Goal: Task Accomplishment & Management: Manage account settings

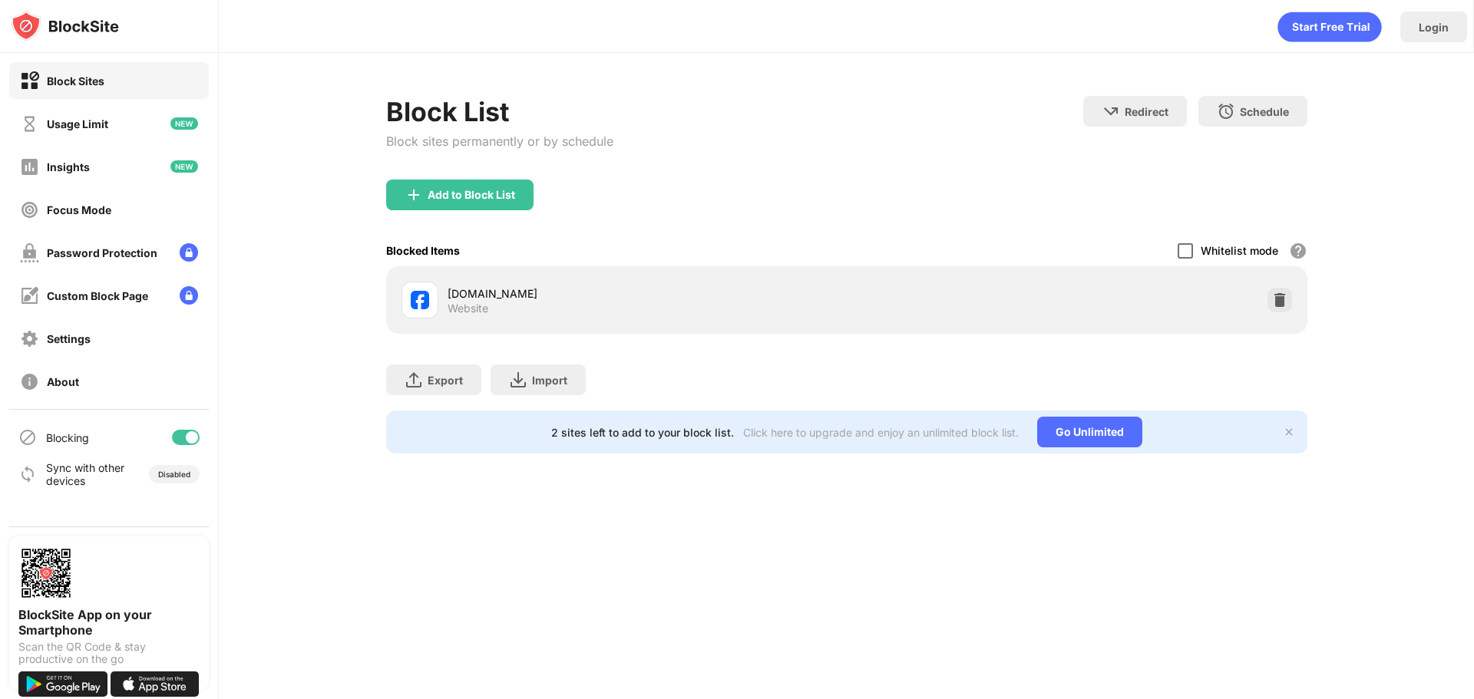
click at [1188, 253] on div at bounding box center [1185, 250] width 15 height 15
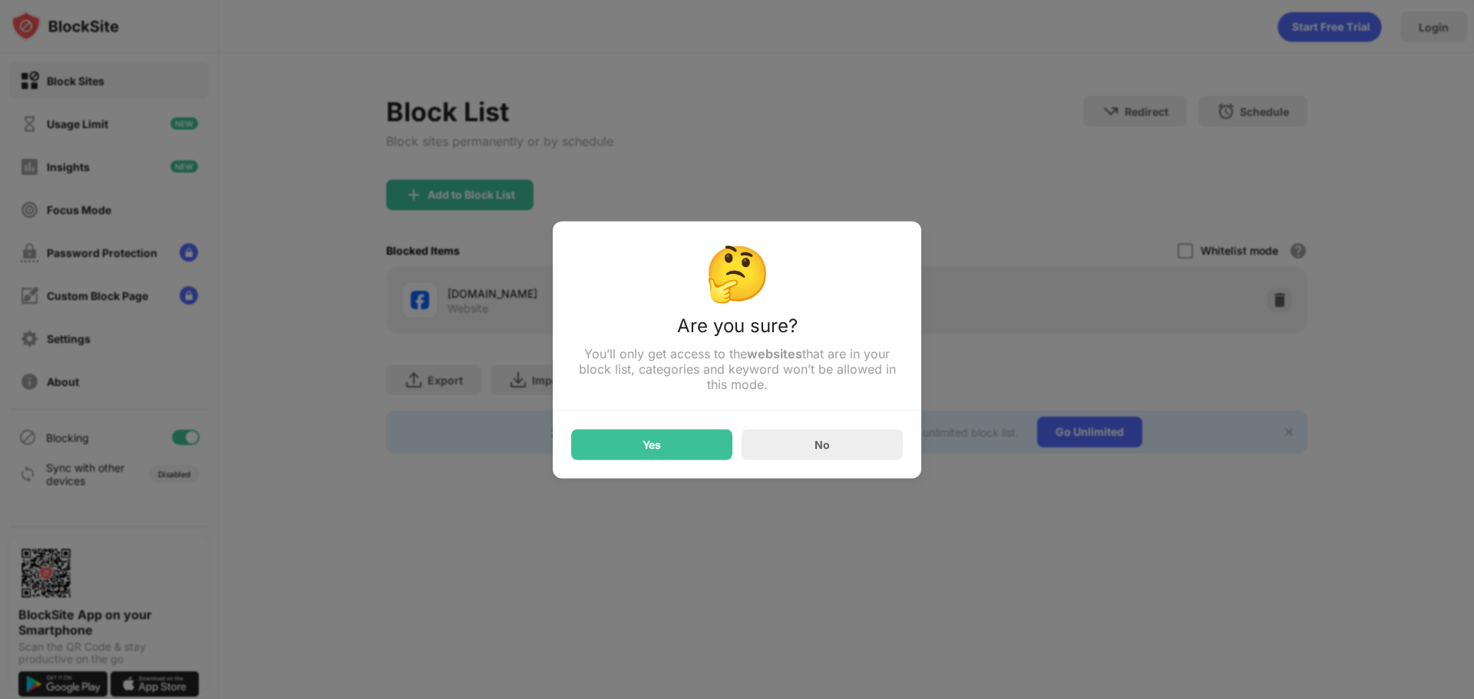
click at [646, 469] on div "🤔 Are you sure? You’ll only get access to the websites that are in your block l…" at bounding box center [737, 349] width 368 height 257
click at [674, 456] on div "Yes" at bounding box center [651, 444] width 161 height 31
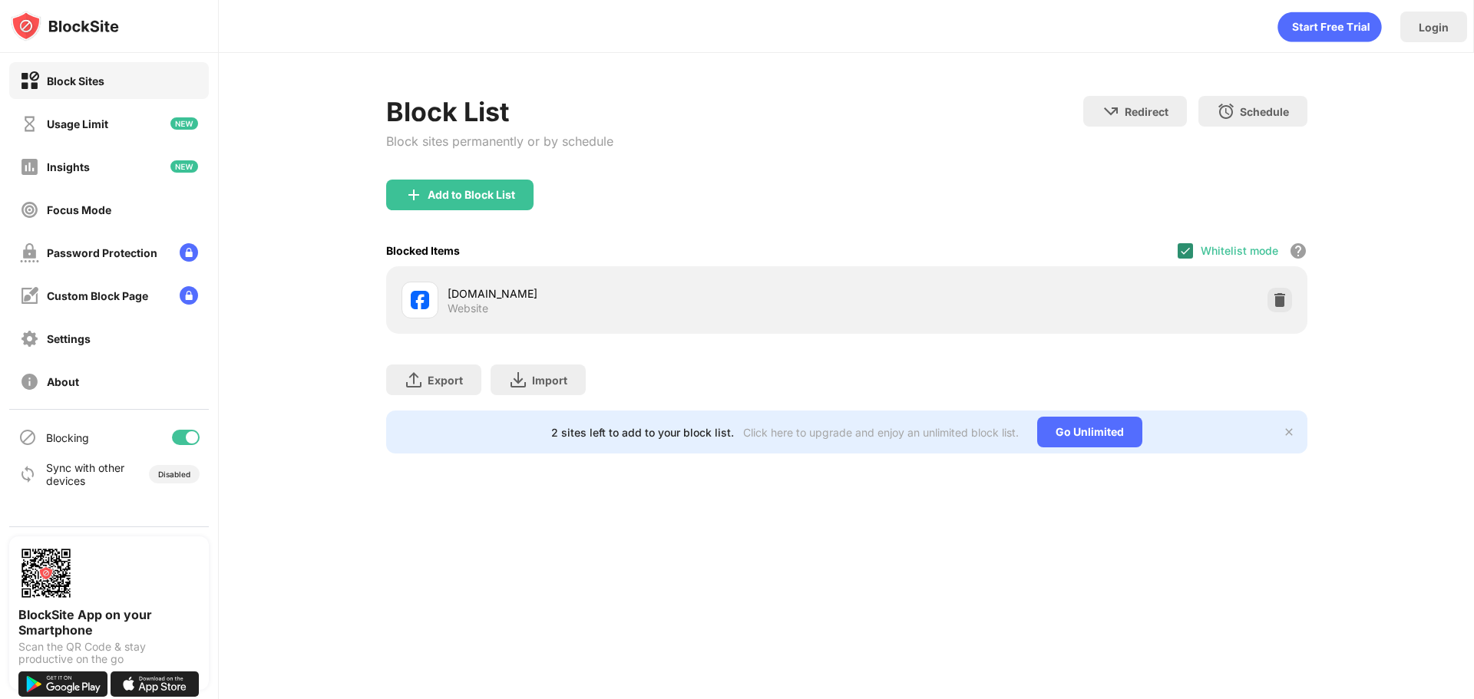
click at [1186, 245] on img at bounding box center [1185, 251] width 12 height 12
